Goal: Obtain resource: Obtain resource

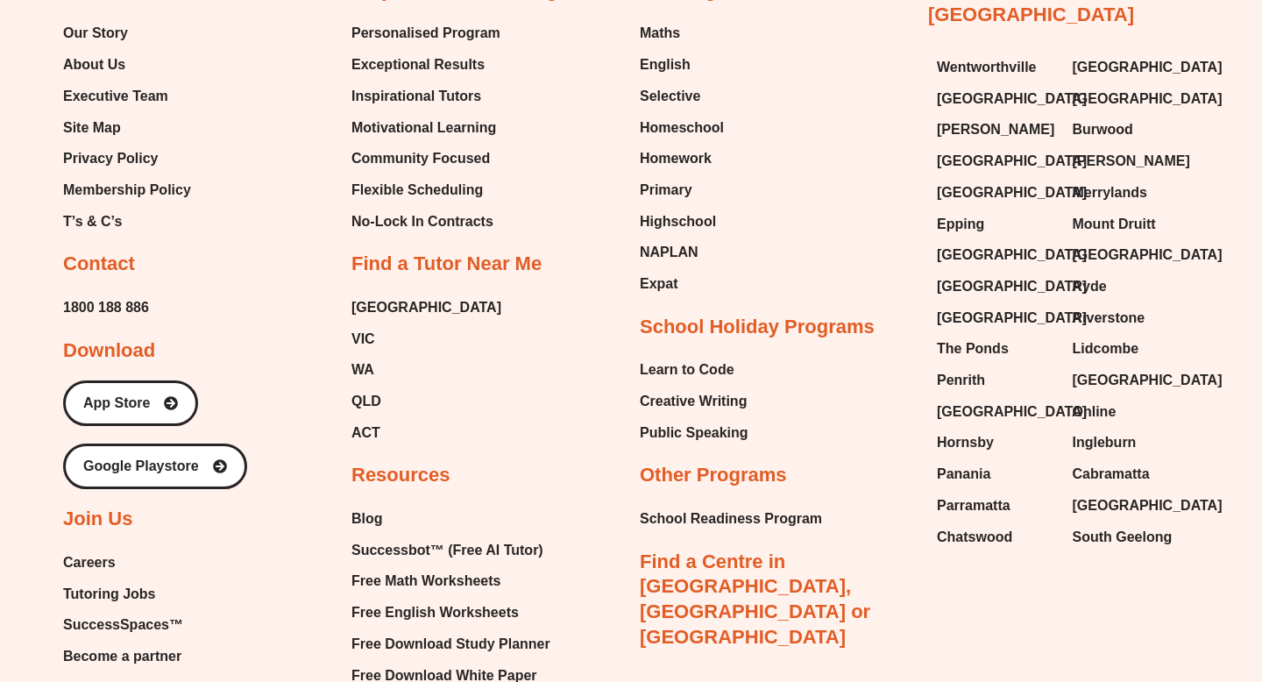
scroll to position [7217, 0]
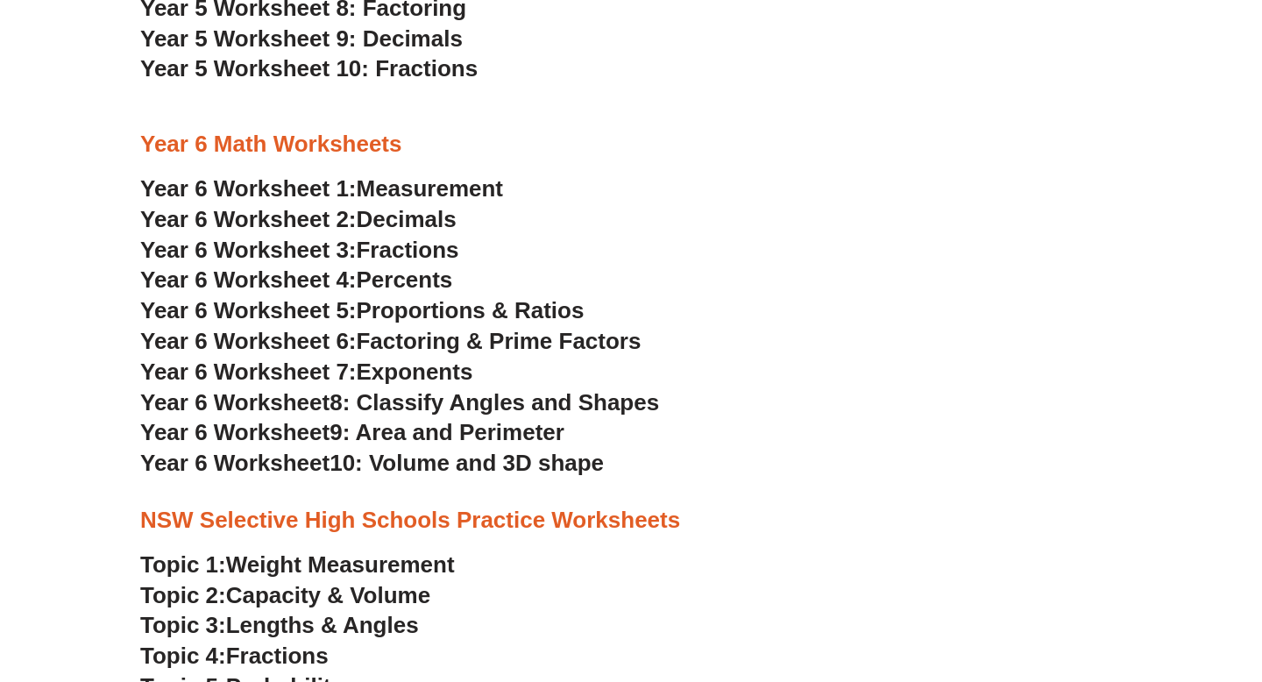
scroll to position [3306, 0]
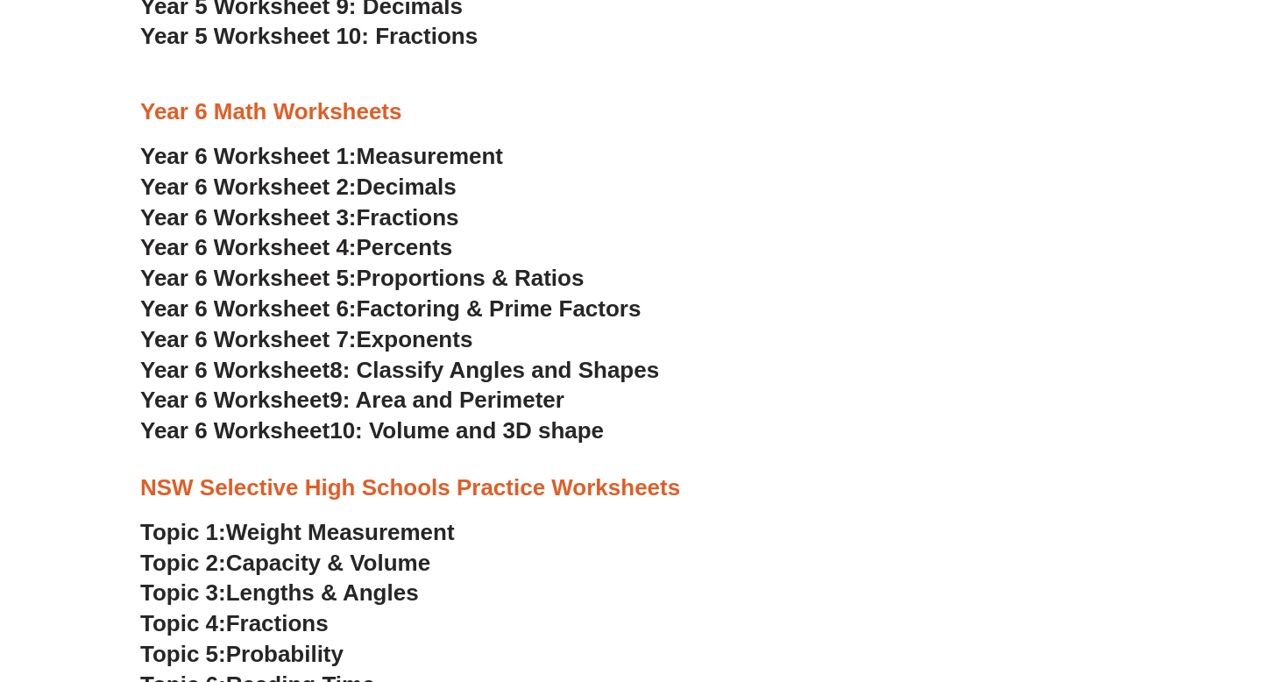
click at [416, 315] on span "Factoring & Prime Factors" at bounding box center [499, 308] width 285 height 26
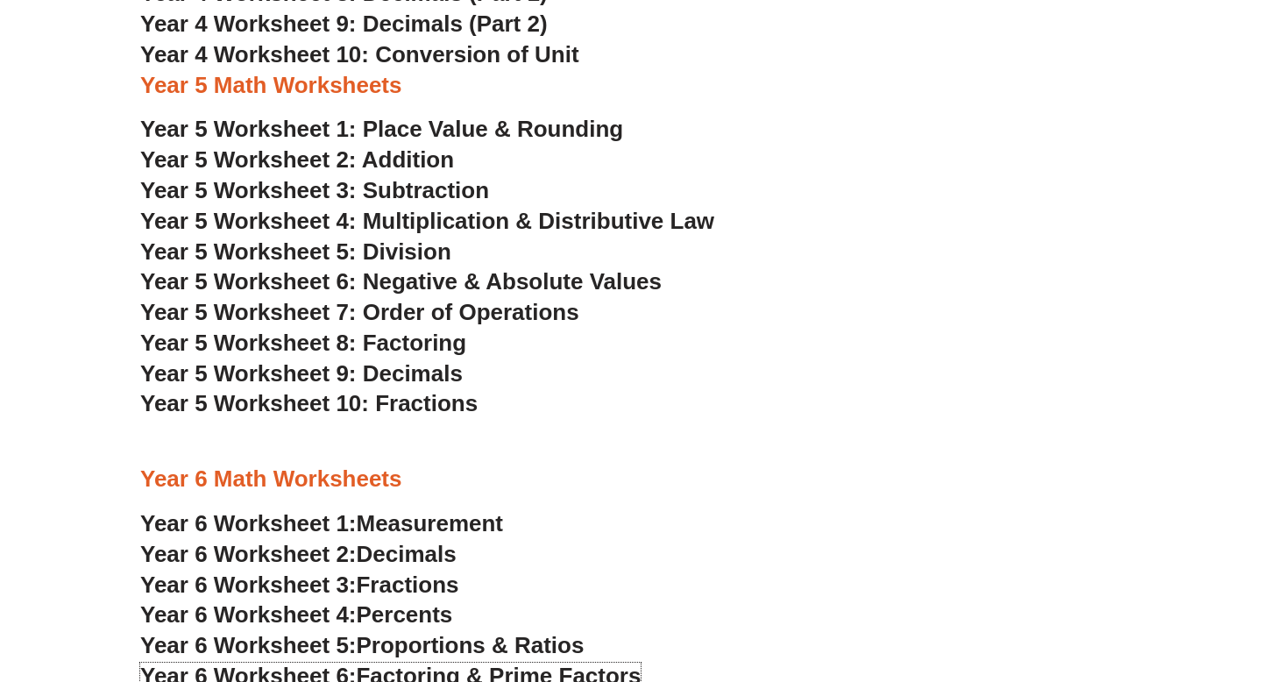
scroll to position [2904, 0]
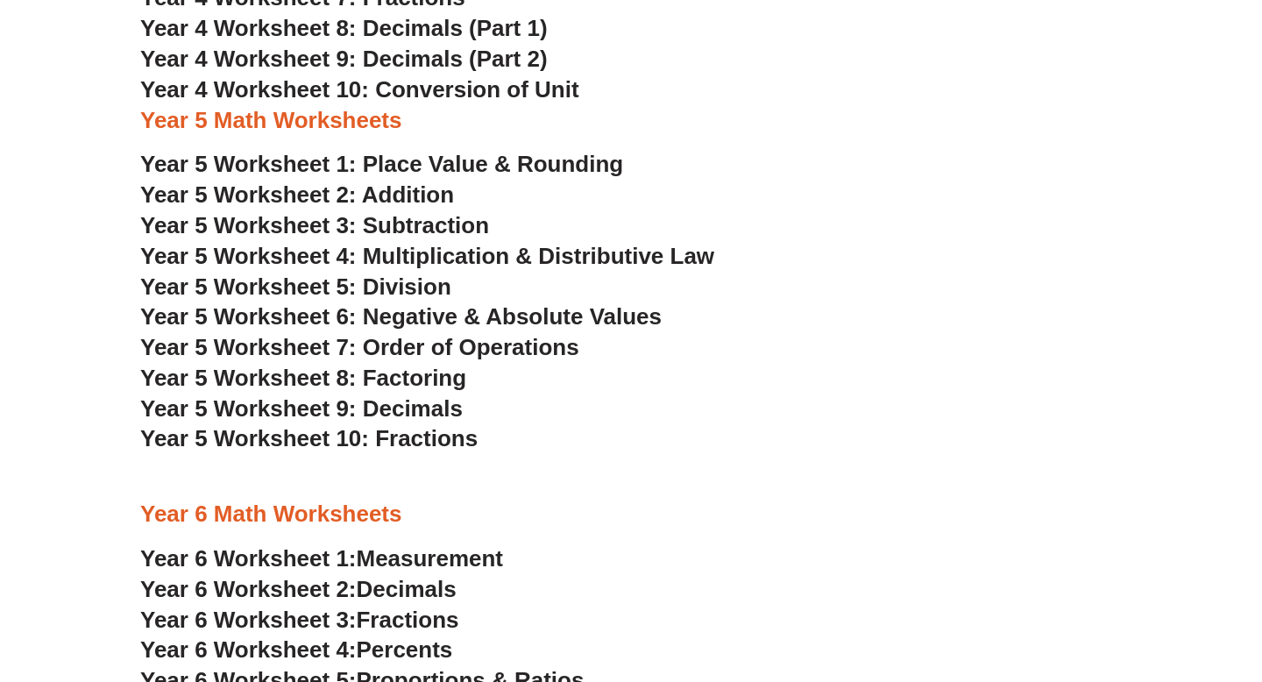
click at [424, 189] on span "Year 5 Worksheet 2: Addition" at bounding box center [297, 194] width 314 height 26
click at [437, 242] on h3 "Year 5 Worksheet 4: Multiplication & Distributive Law" at bounding box center [631, 257] width 982 height 30
click at [434, 228] on span "Year 5 Worksheet 3: Subtraction" at bounding box center [314, 225] width 349 height 26
click at [588, 259] on span "Year 5 Worksheet 4: Multiplication & Distributive Law" at bounding box center [427, 256] width 574 height 26
click at [417, 299] on span "Year 5 Worksheet 5: Division" at bounding box center [295, 287] width 311 height 26
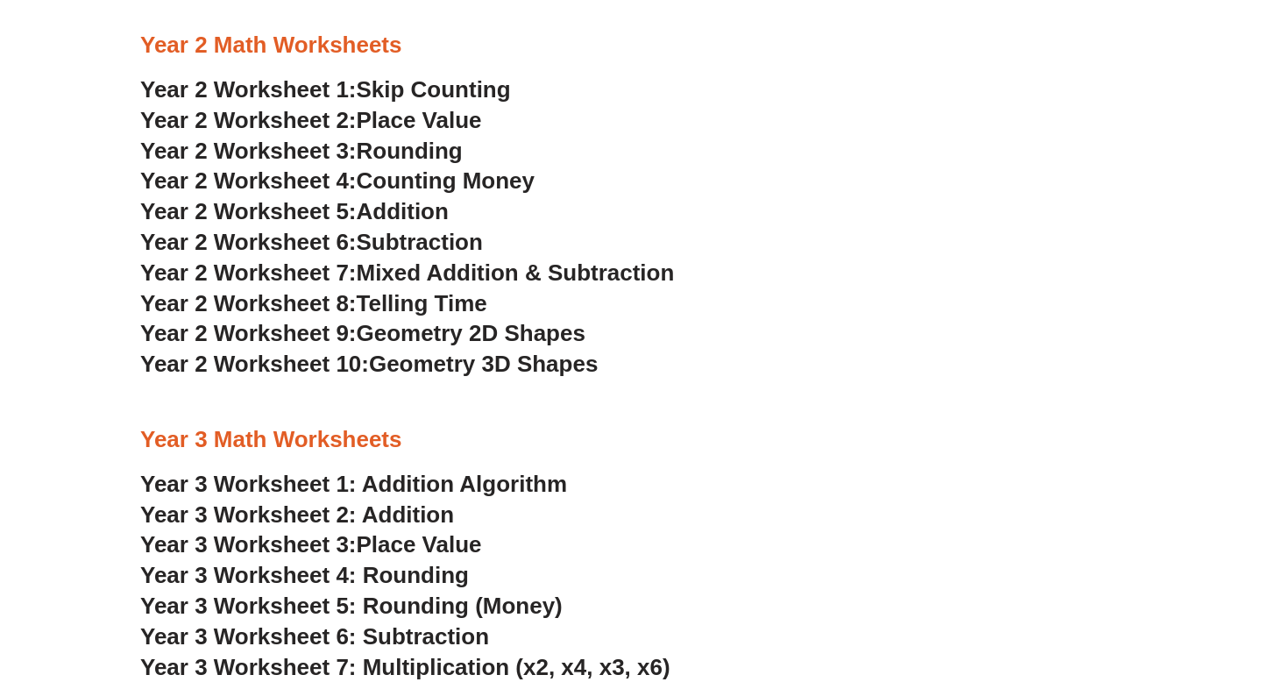
scroll to position [1798, 0]
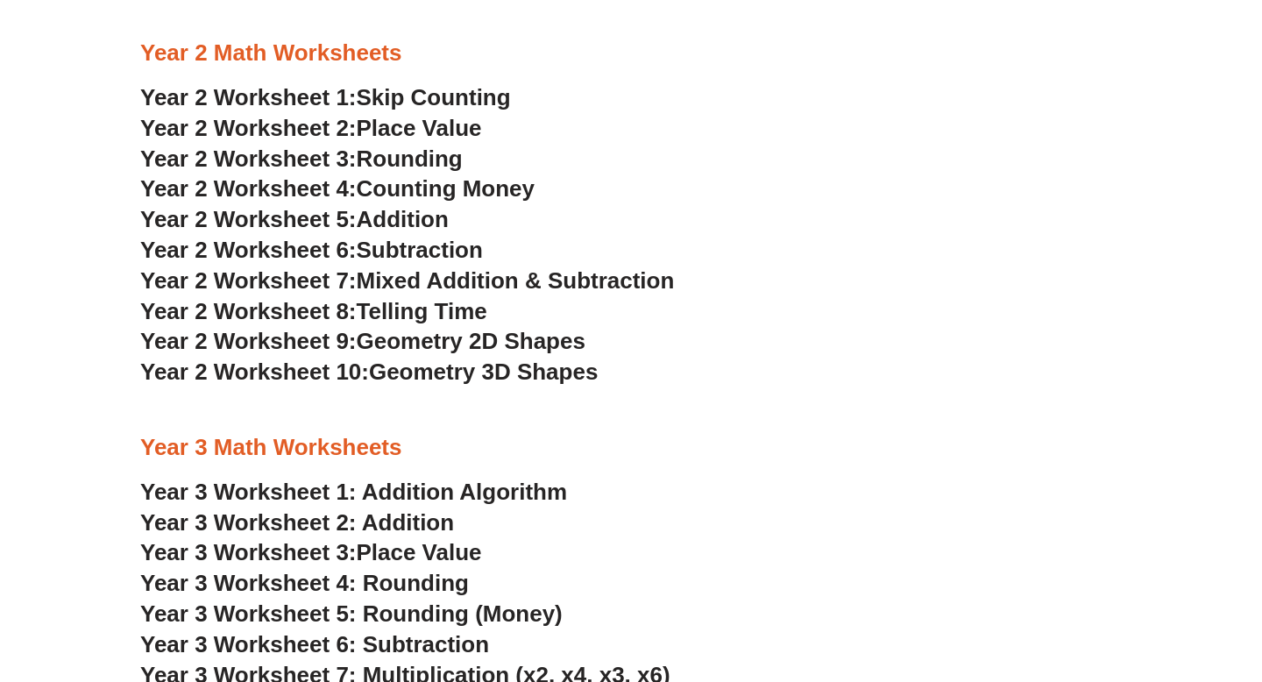
click at [448, 313] on span "Telling Time" at bounding box center [422, 311] width 131 height 26
click at [392, 195] on span "Counting Money" at bounding box center [446, 188] width 179 height 26
click at [472, 124] on span "Place Value" at bounding box center [419, 128] width 125 height 26
click at [473, 102] on span "Skip Counting" at bounding box center [434, 97] width 154 height 26
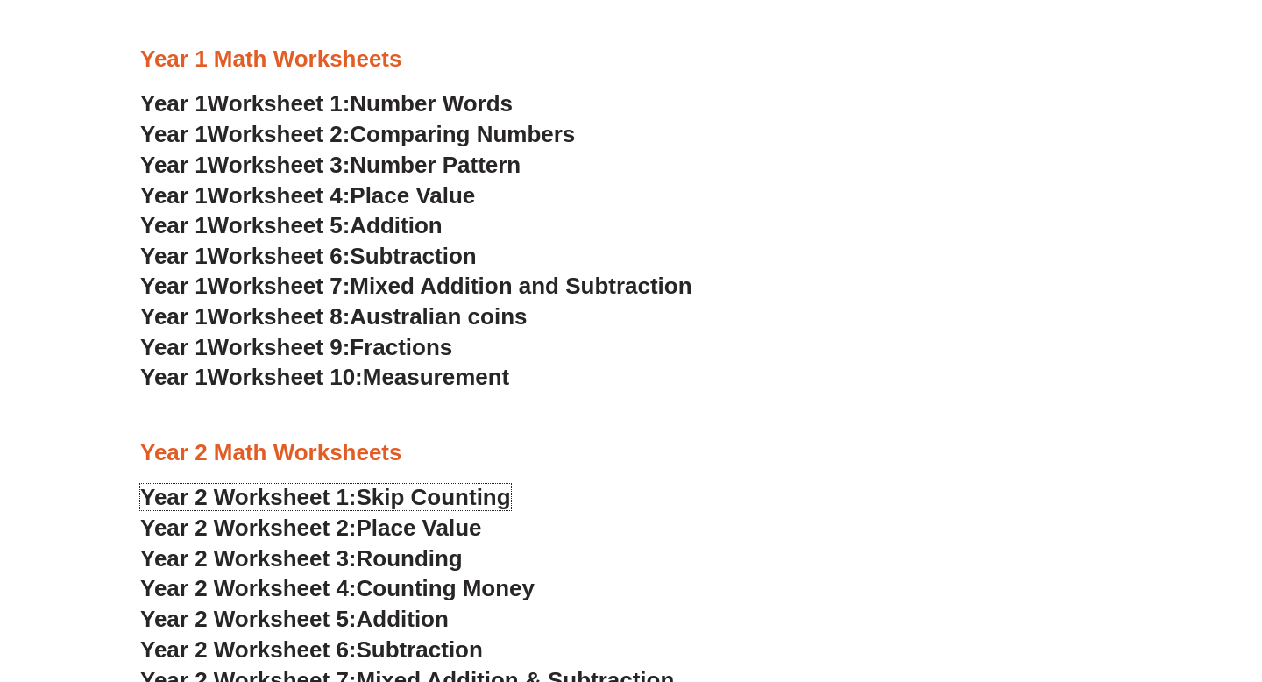
scroll to position [1397, 0]
click at [426, 354] on span "Fractions" at bounding box center [401, 348] width 103 height 26
click at [436, 319] on span "Australian coins" at bounding box center [438, 317] width 177 height 26
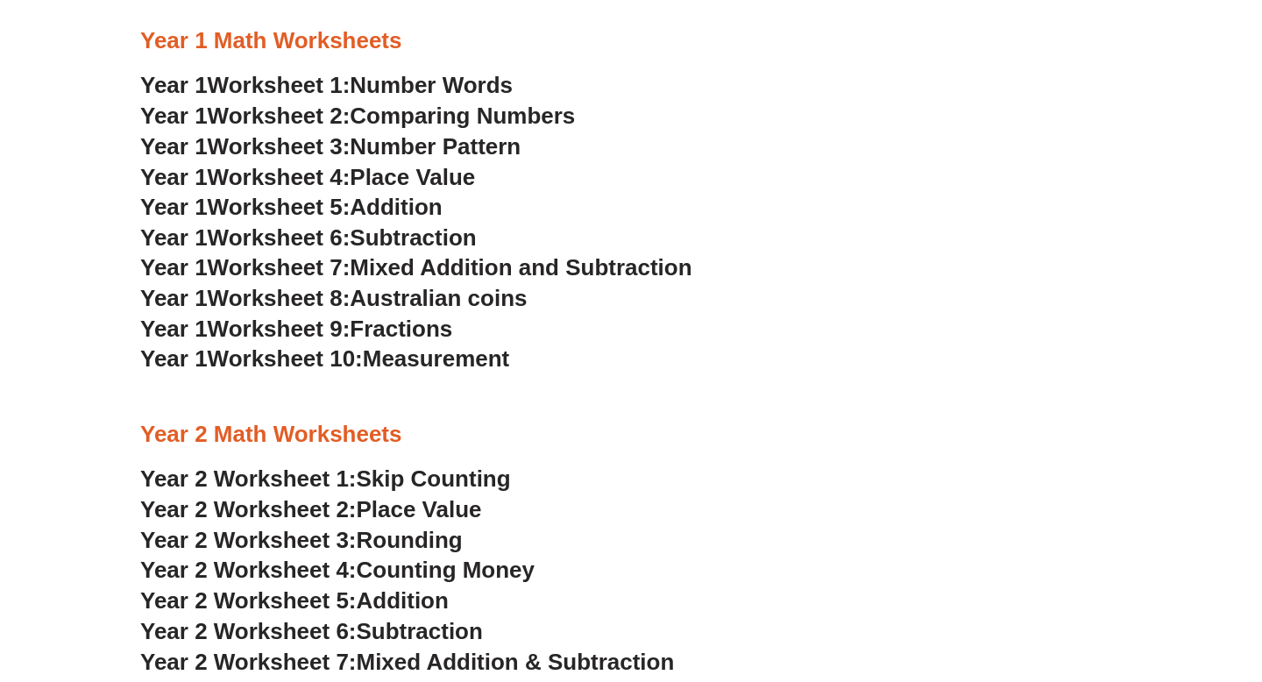
scroll to position [1413, 0]
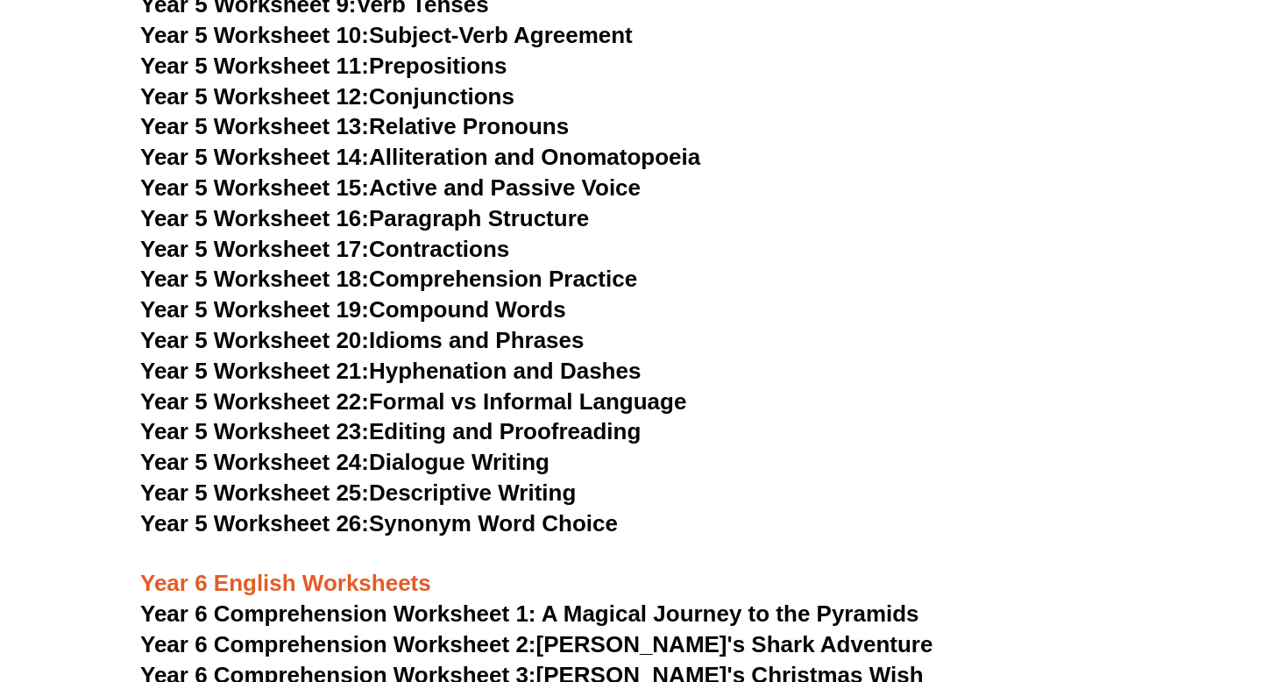
scroll to position [8268, 0]
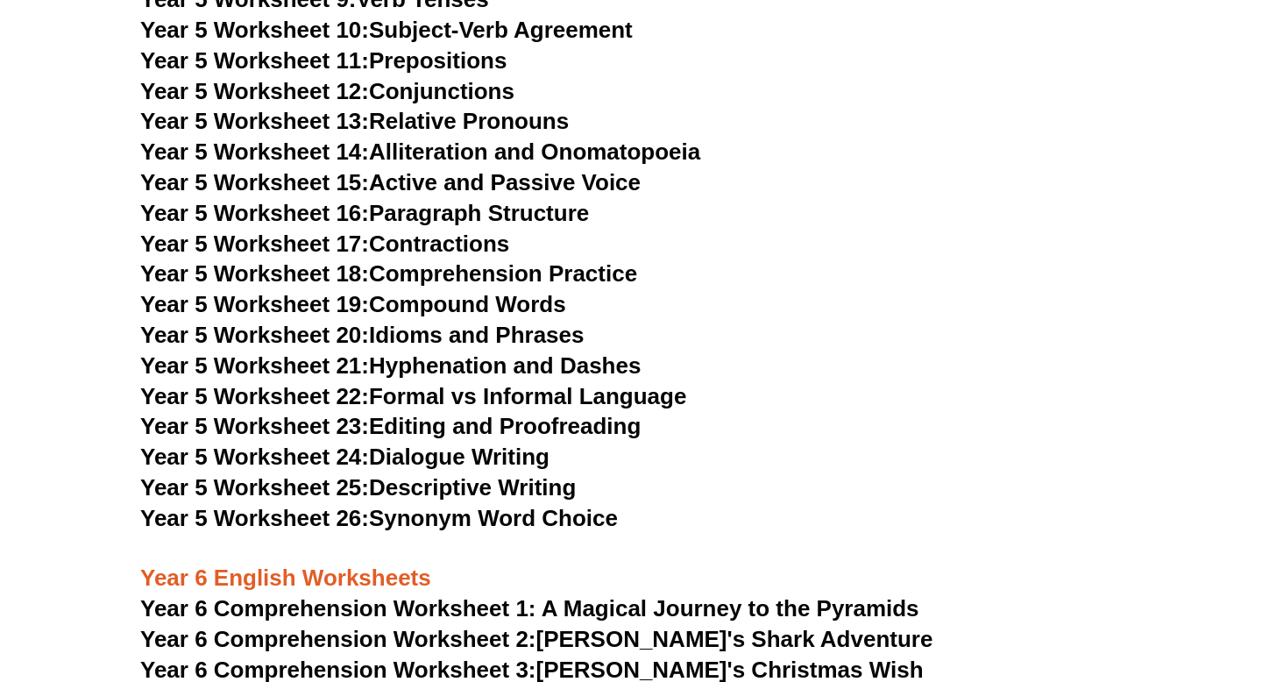
click at [346, 391] on span "Year 5 Worksheet 22:" at bounding box center [254, 396] width 229 height 26
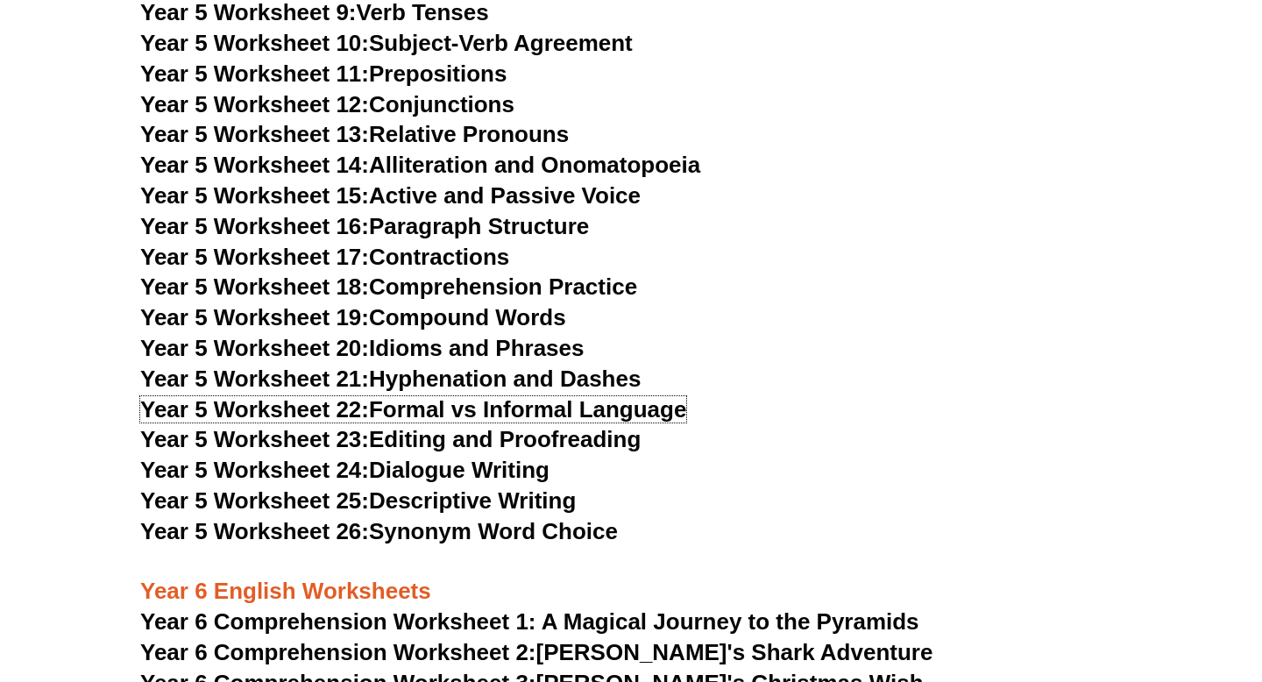
scroll to position [8256, 0]
click at [367, 173] on span "Year 5 Worksheet 14:" at bounding box center [254, 164] width 229 height 26
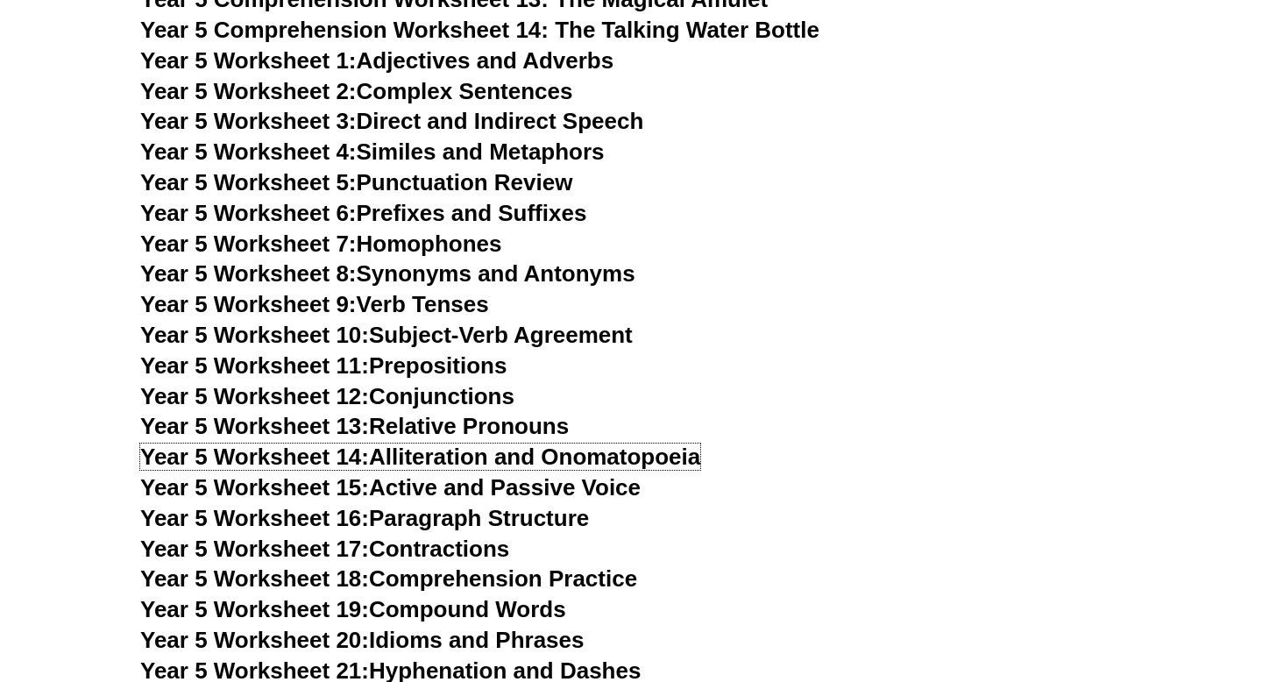
scroll to position [7964, 0]
click at [471, 188] on link "Year 5 Worksheet 5: Punctuation Review" at bounding box center [356, 181] width 432 height 26
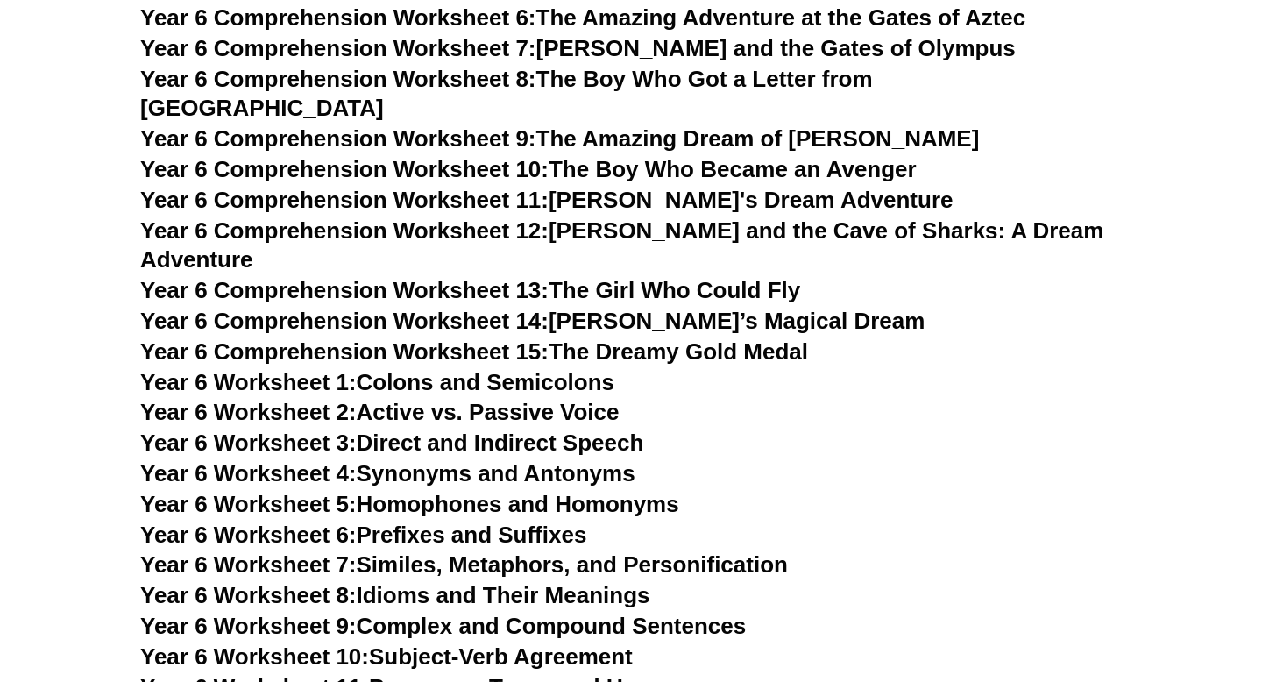
scroll to position [9045, 0]
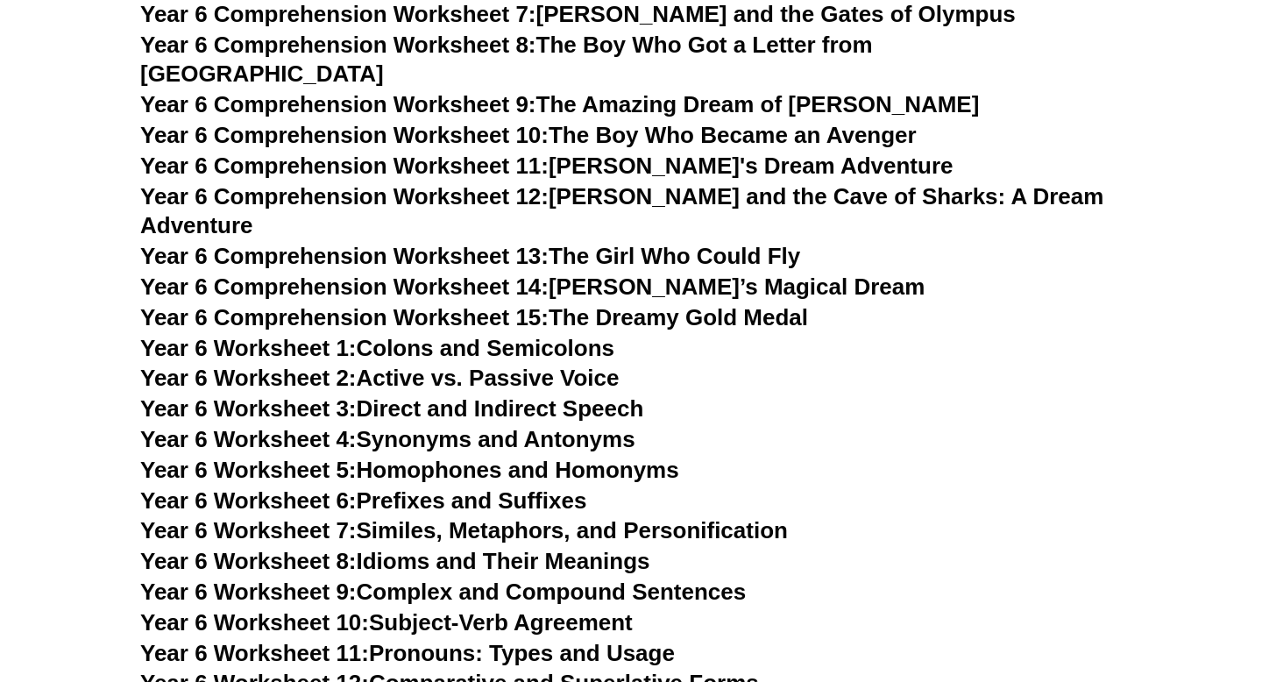
click at [572, 517] on link "Year 6 Worksheet 7: Similes, Metaphors, and Personification" at bounding box center [464, 530] width 648 height 26
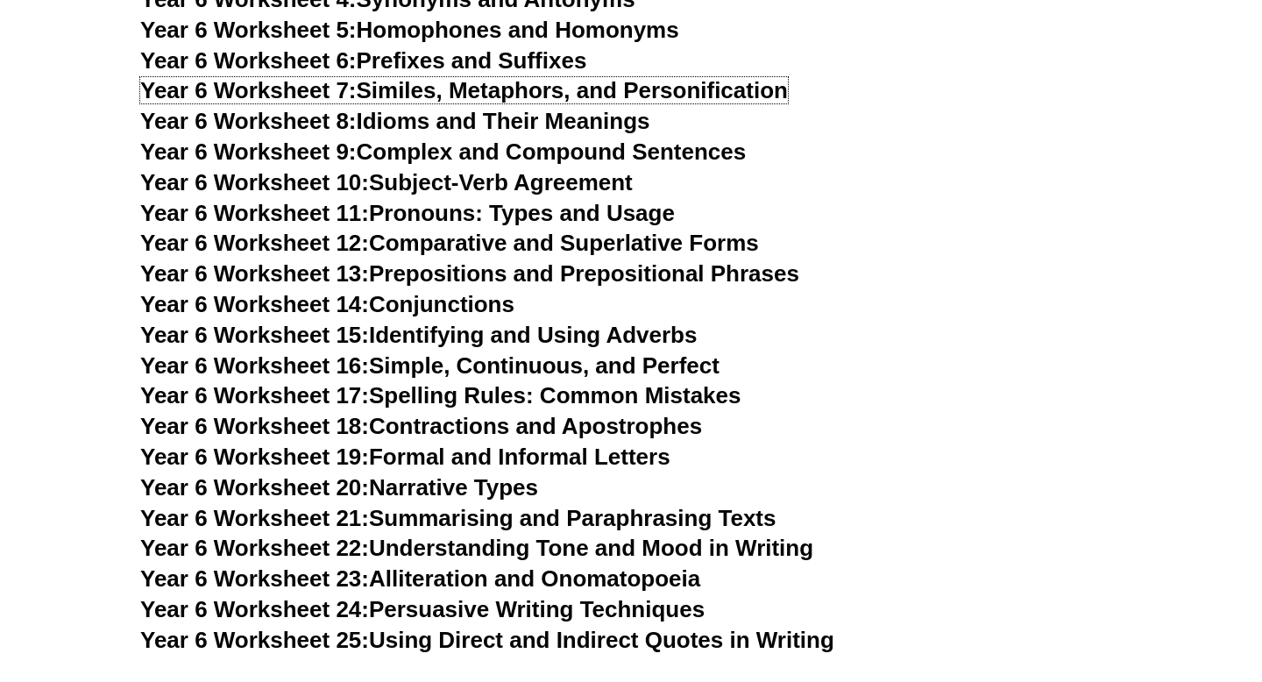
scroll to position [9488, 0]
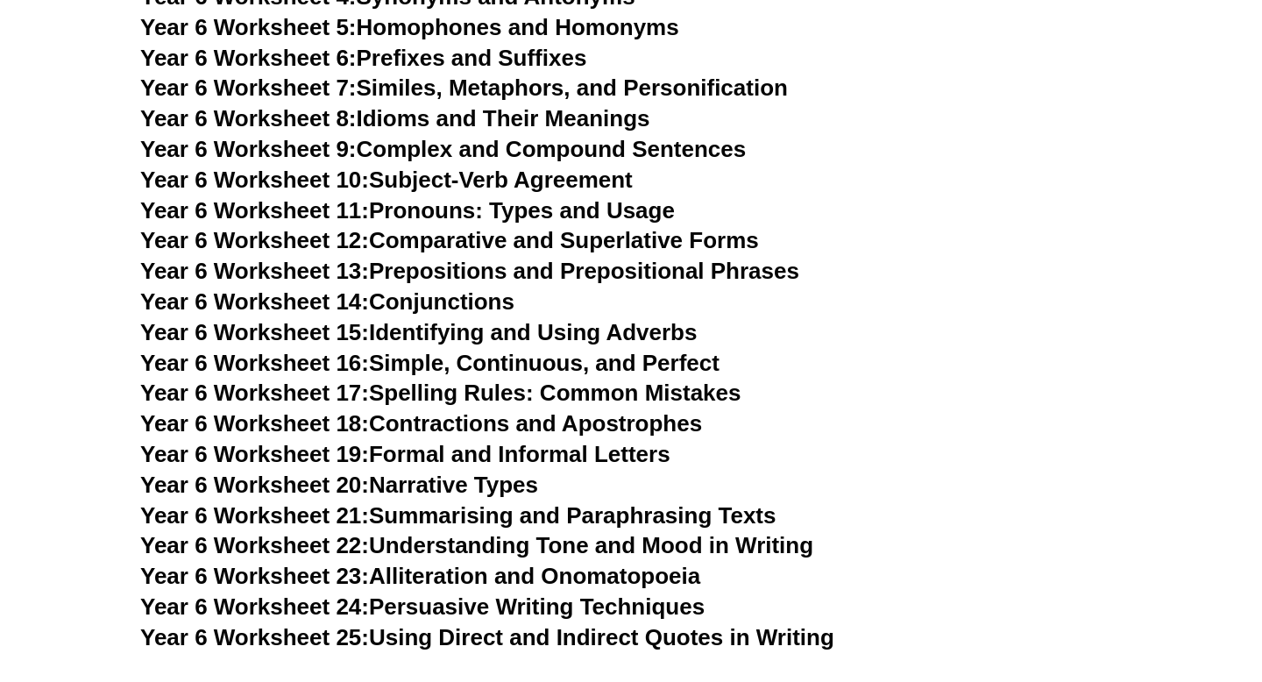
click at [516, 594] on link "Year 6 Worksheet 24: Persuasive Writing Techniques" at bounding box center [422, 607] width 565 height 26
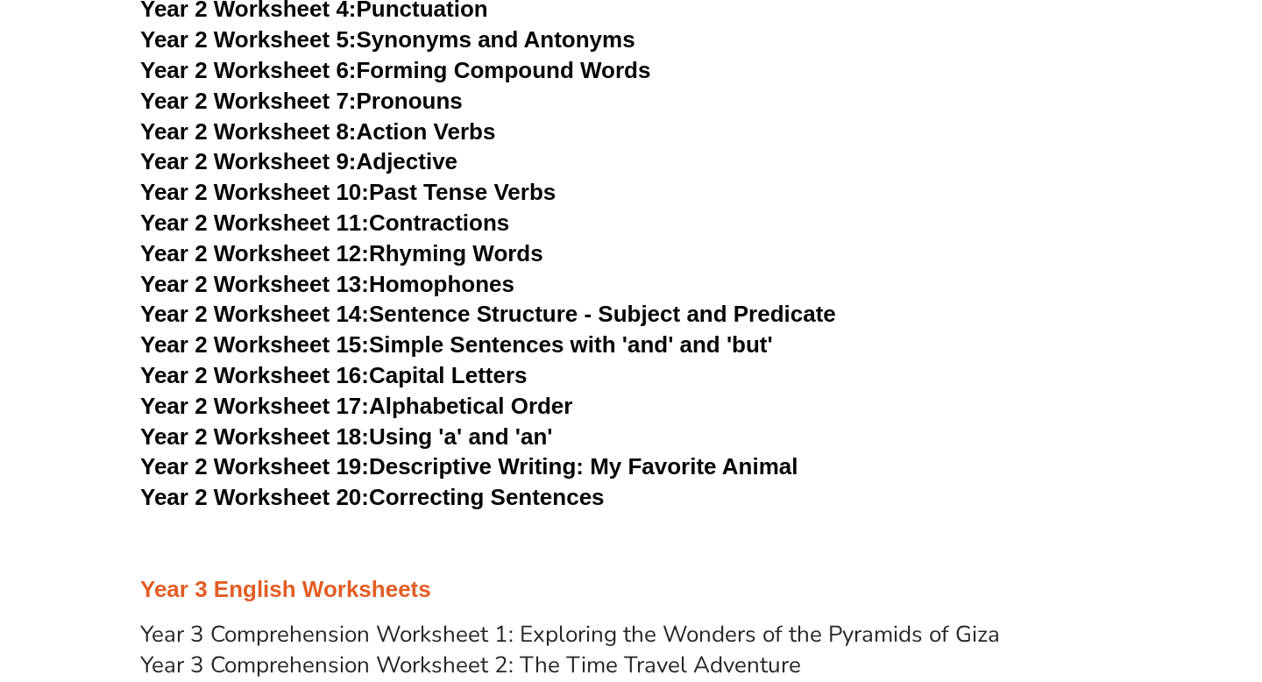
scroll to position [4453, 0]
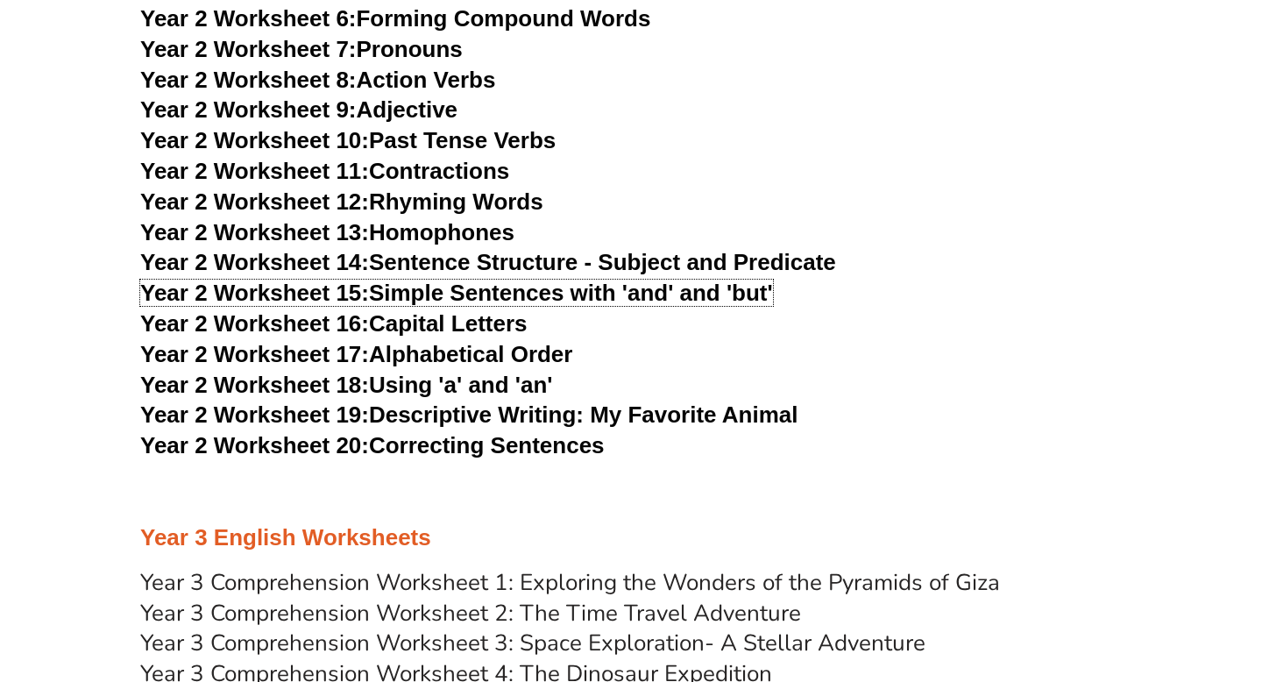
drag, startPoint x: 480, startPoint y: 295, endPoint x: 464, endPoint y: 265, distance: 34.9
click at [464, 265] on link "Year 2 Worksheet 14: Sentence Structure - Subject and Predicate" at bounding box center [488, 262] width 696 height 26
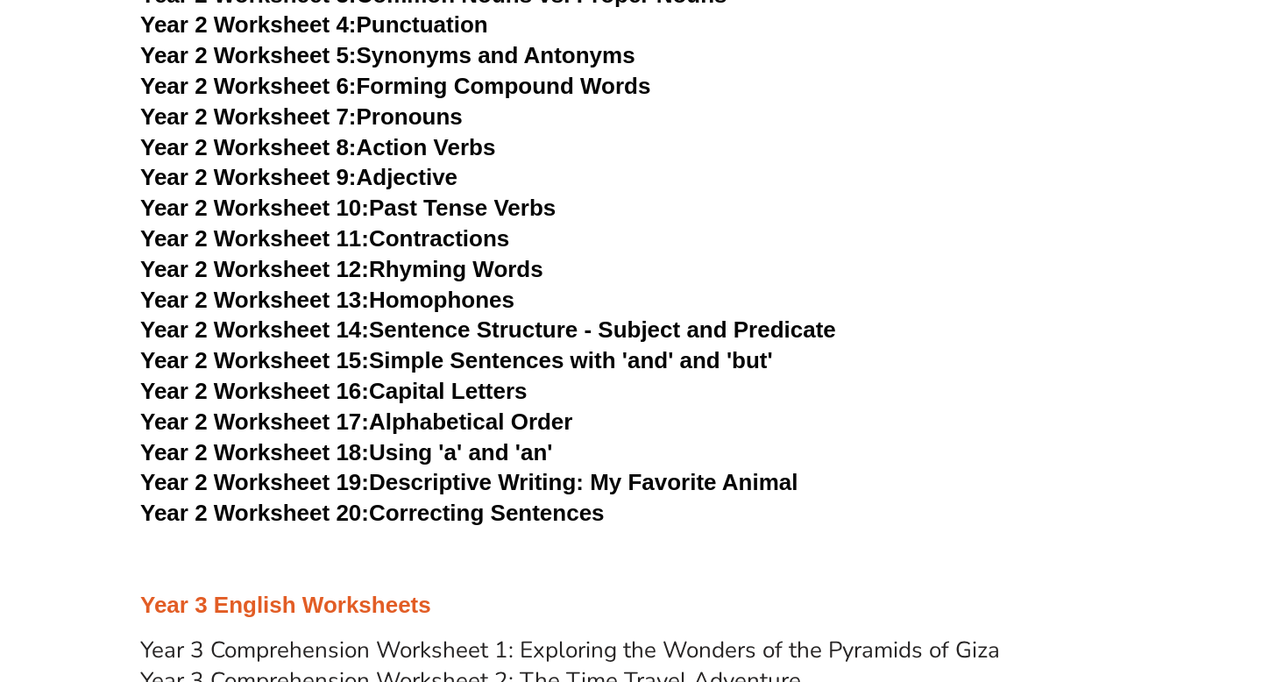
scroll to position [4362, 0]
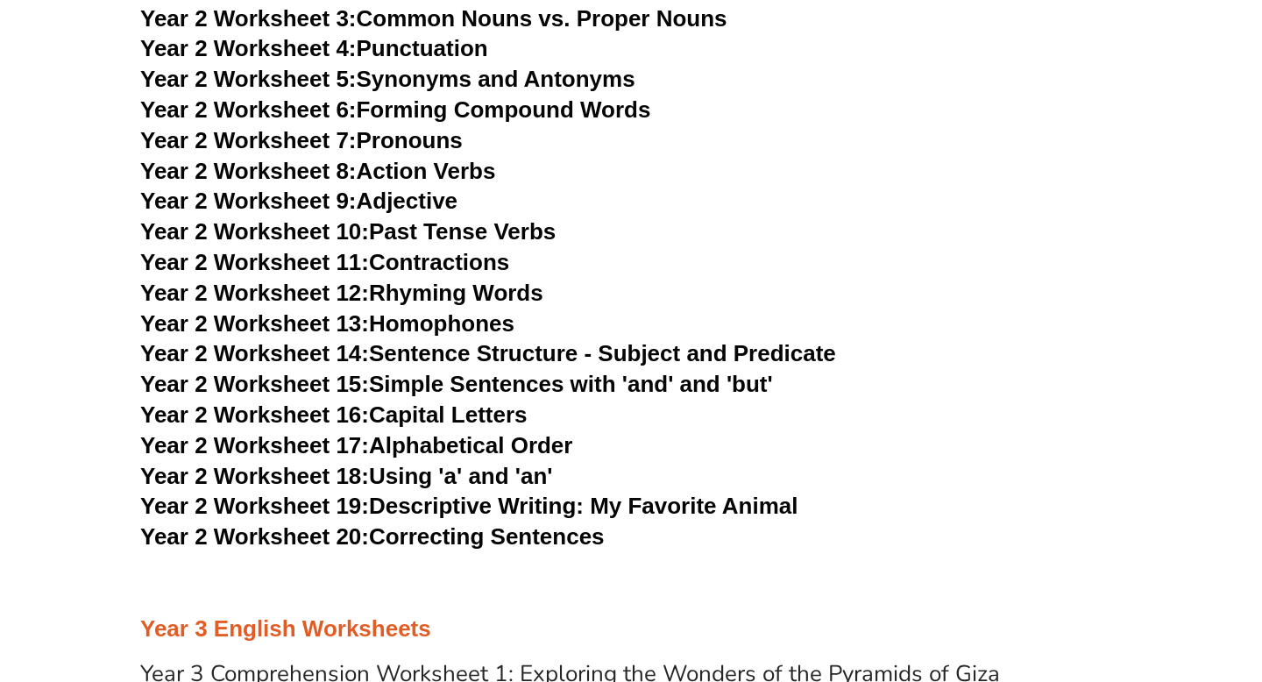
click at [493, 286] on link "Year 2 Worksheet 12: Rhyming Words" at bounding box center [341, 293] width 403 height 26
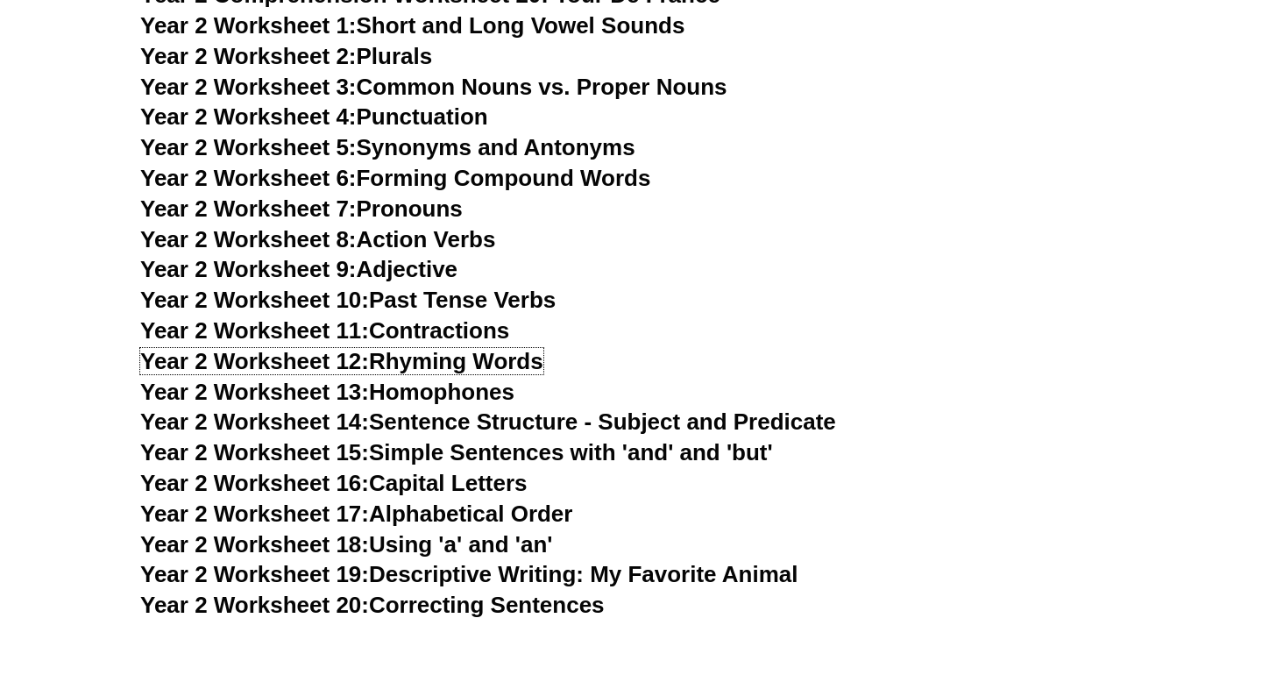
scroll to position [4278, 0]
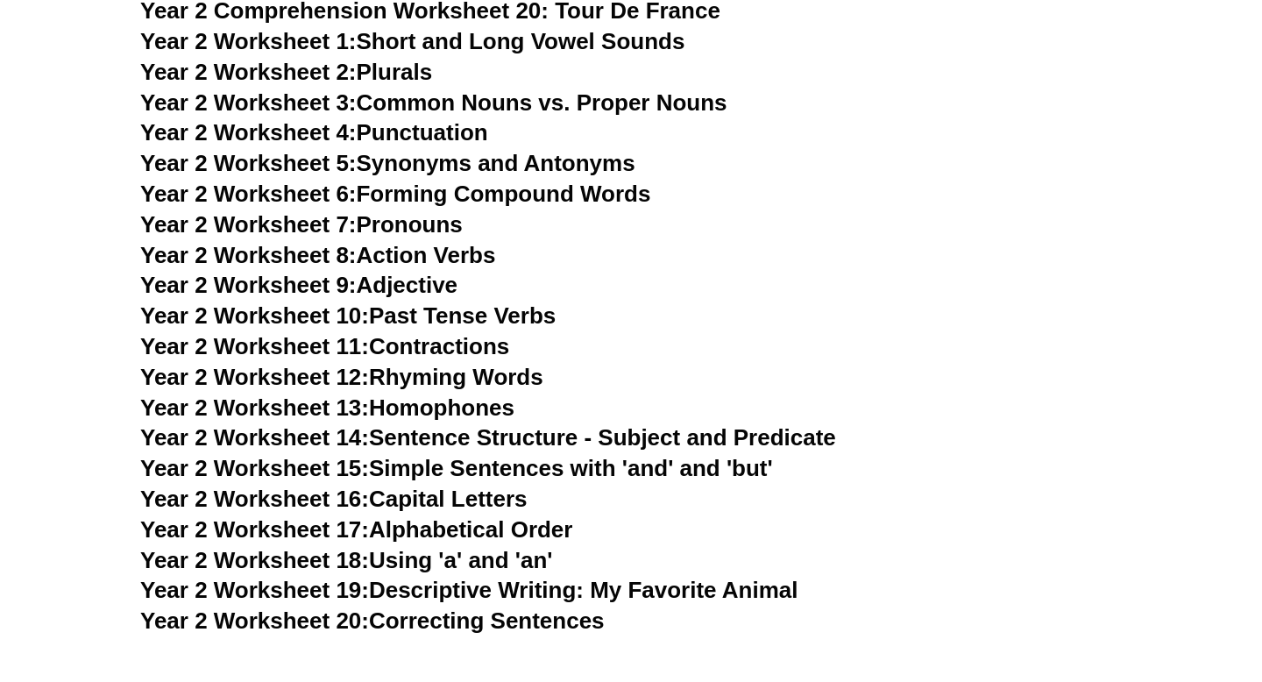
click at [431, 231] on link "Year 2 Worksheet 7: Pronouns" at bounding box center [301, 224] width 323 height 26
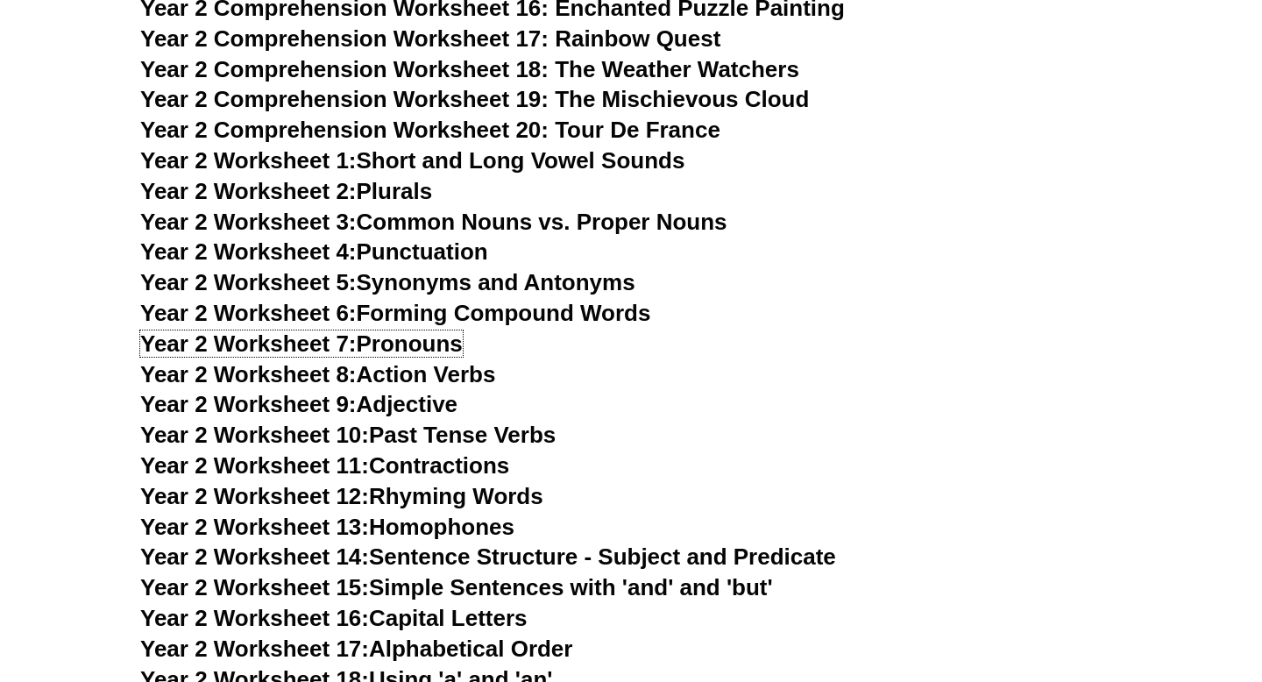
scroll to position [4160, 0]
click at [413, 190] on link "Year 2 Worksheet 2: Plurals" at bounding box center [286, 190] width 292 height 26
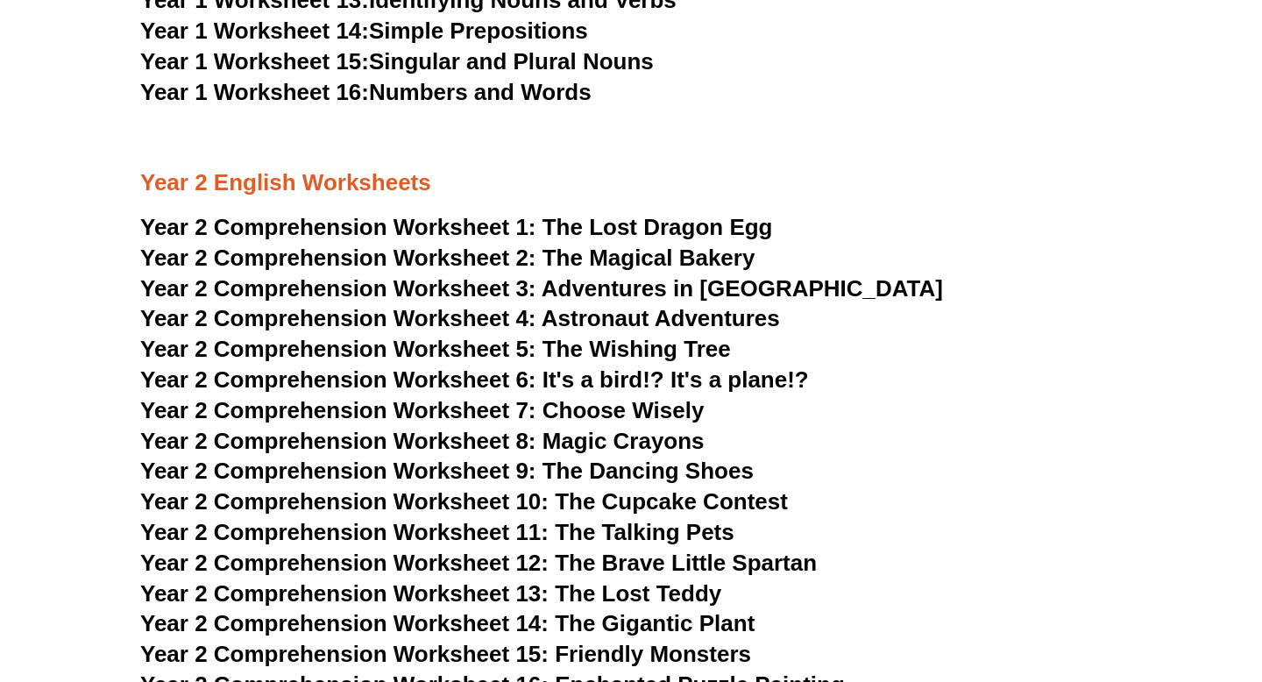
scroll to position [3485, 0]
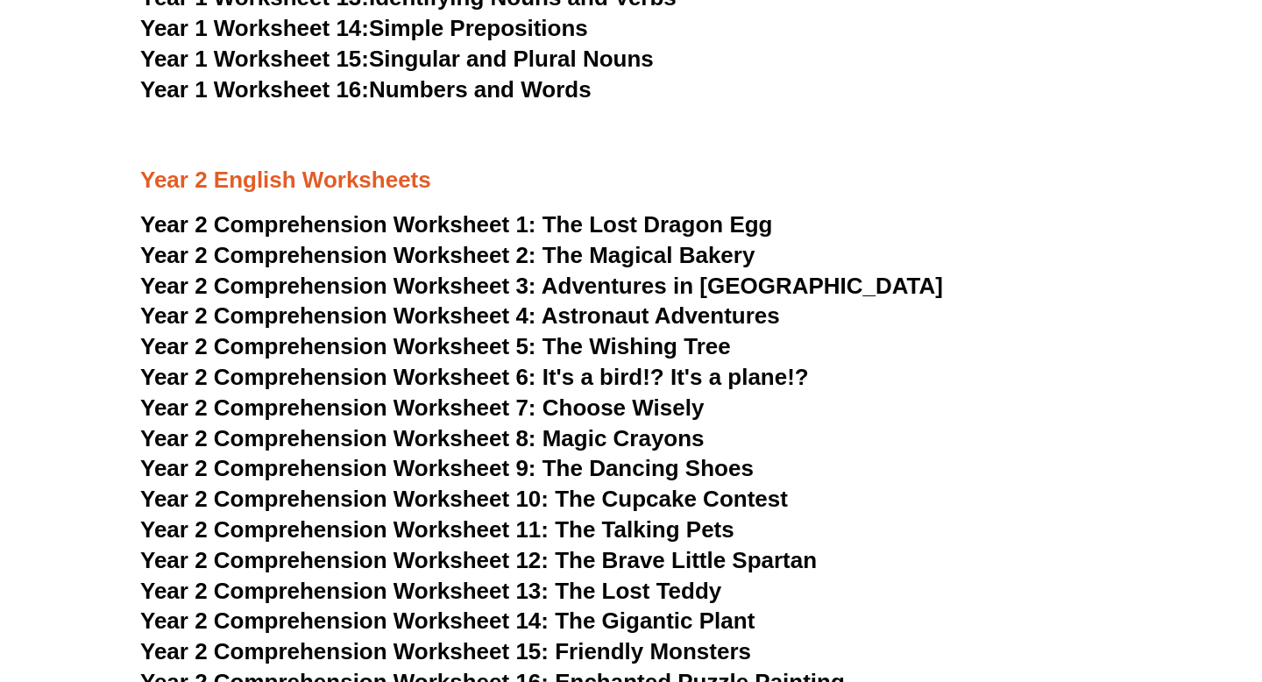
click at [594, 477] on span "Year 2 Comprehension Worksheet 9: The Dancing Shoes" at bounding box center [447, 468] width 614 height 26
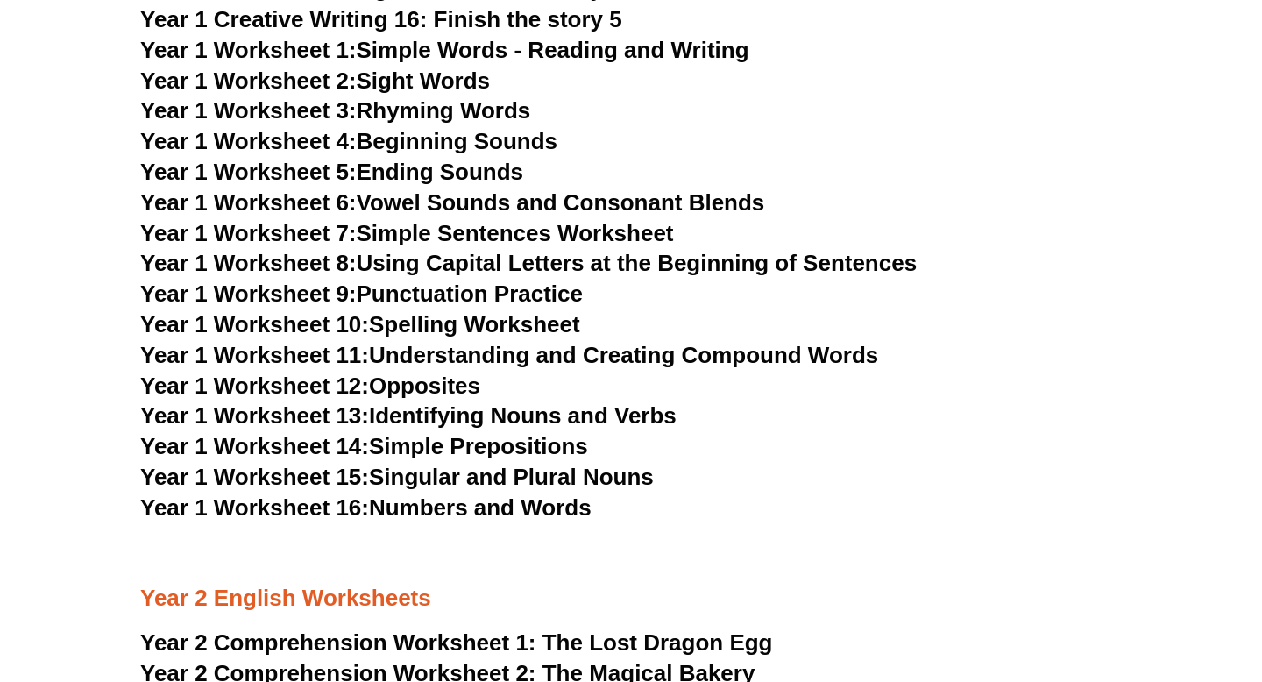
scroll to position [3046, 0]
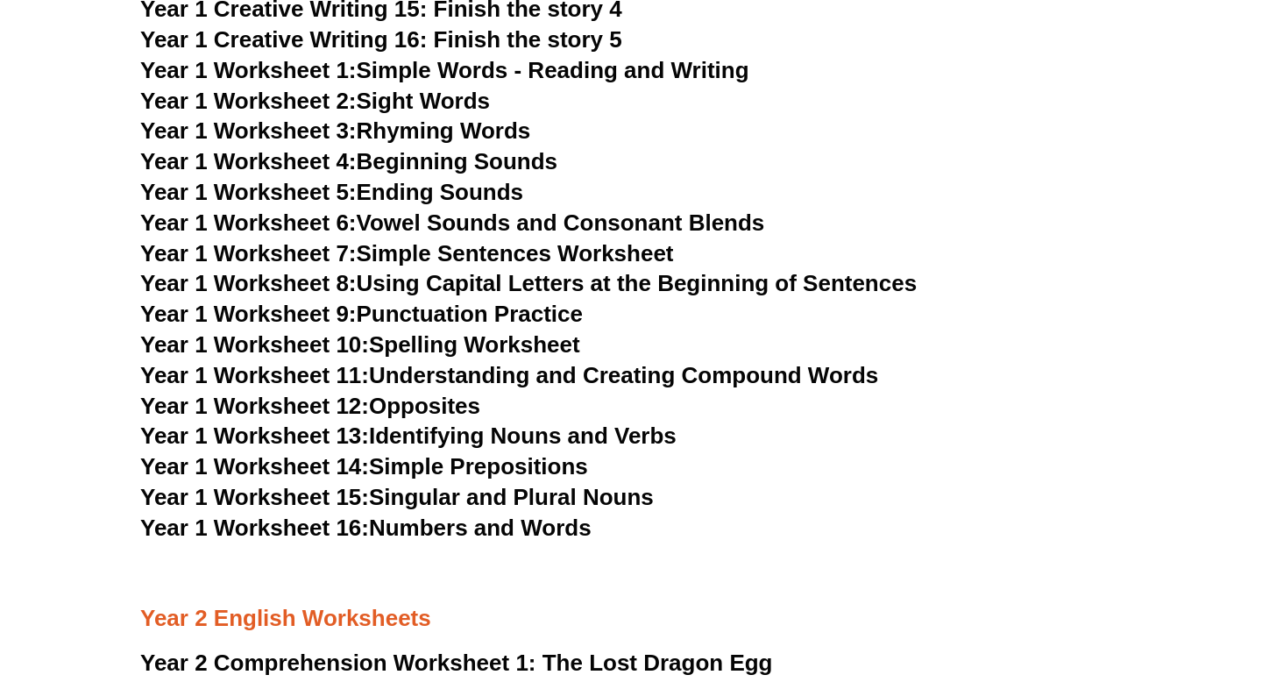
click at [396, 396] on link "Year 1 Worksheet 12: Opposites" at bounding box center [310, 406] width 340 height 26
click at [447, 130] on link "Year 1 Worksheet 3: Rhyming Words" at bounding box center [335, 130] width 390 height 26
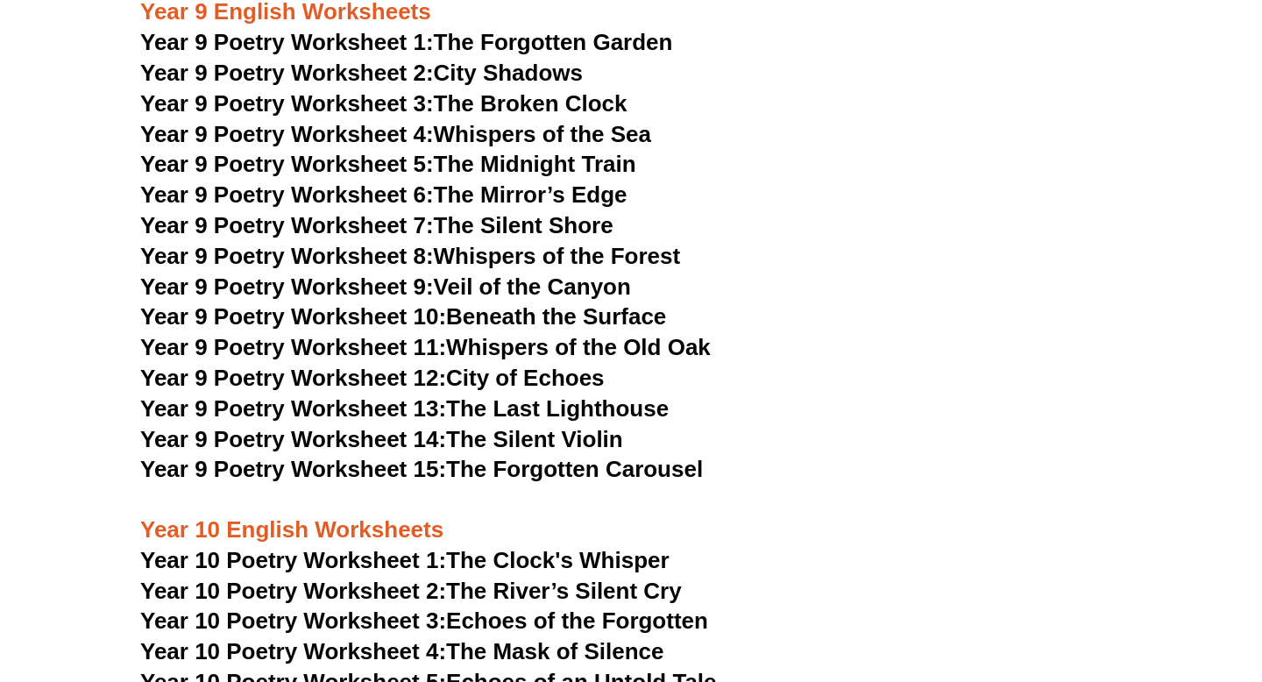
scroll to position [11210, 0]
click at [558, 273] on link "Year 9 Poetry Worksheet 9: Veil of the Canyon" at bounding box center [385, 286] width 491 height 26
click at [397, 181] on span "Year 9 Poetry Worksheet 6:" at bounding box center [287, 194] width 294 height 26
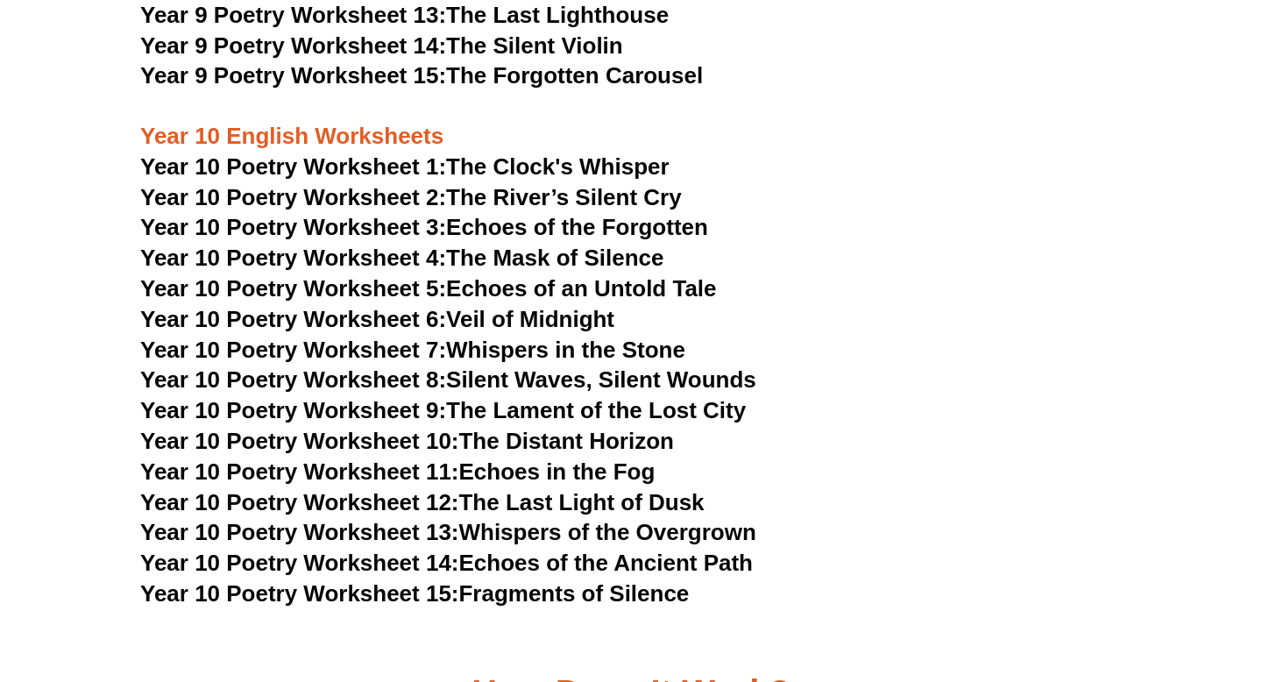
scroll to position [11649, 0]
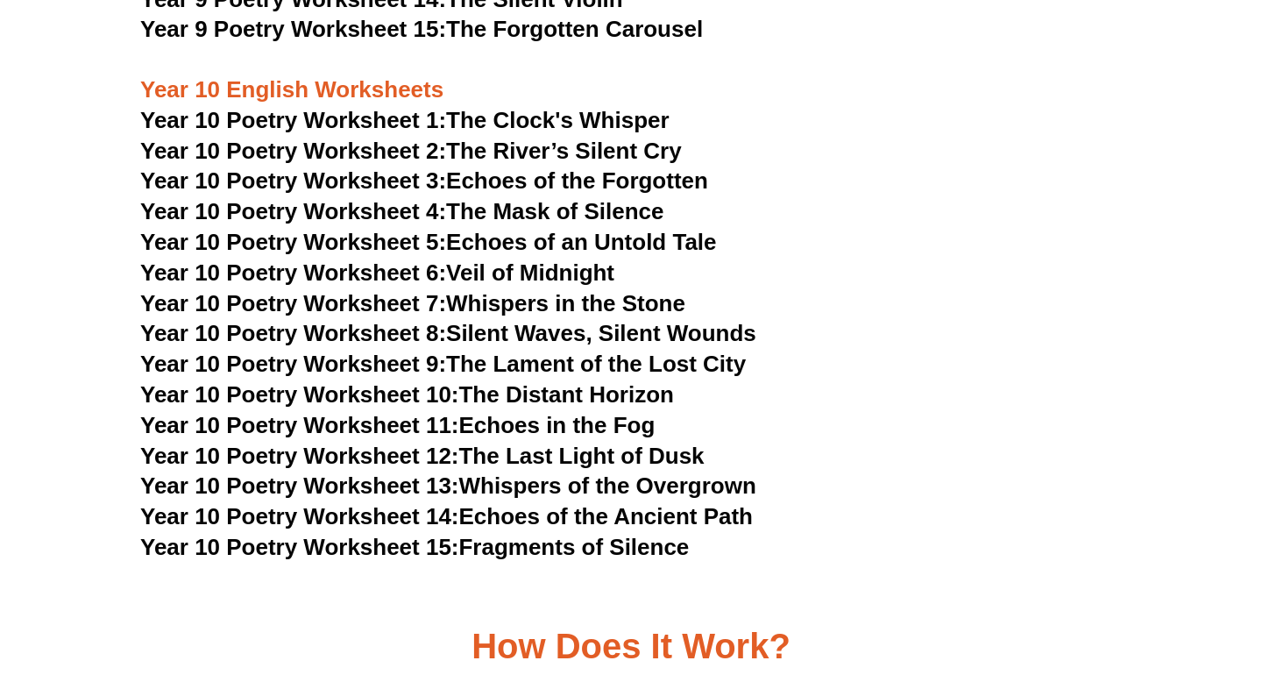
click at [345, 290] on span "Year 10 Poetry Worksheet 7:" at bounding box center [293, 303] width 306 height 26
click at [561, 443] on link "Year 10 Poetry Worksheet 12: The Last Light of Dusk" at bounding box center [422, 456] width 565 height 26
